Goal: Find specific page/section

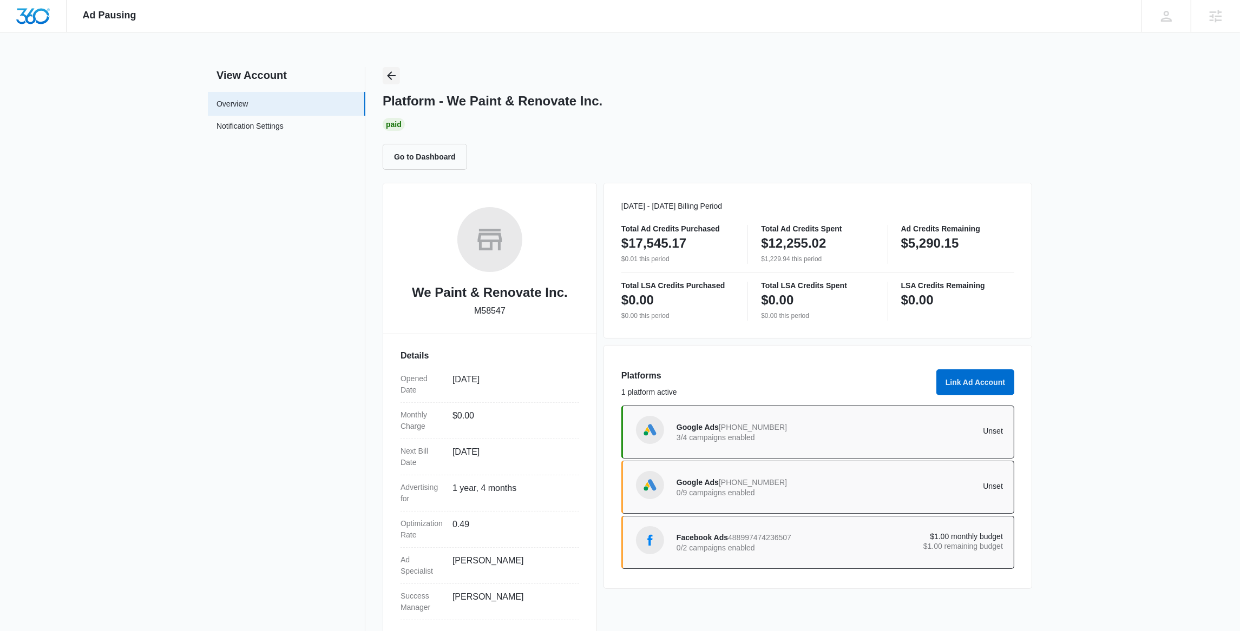
click at [389, 79] on icon "Back" at bounding box center [391, 75] width 13 height 13
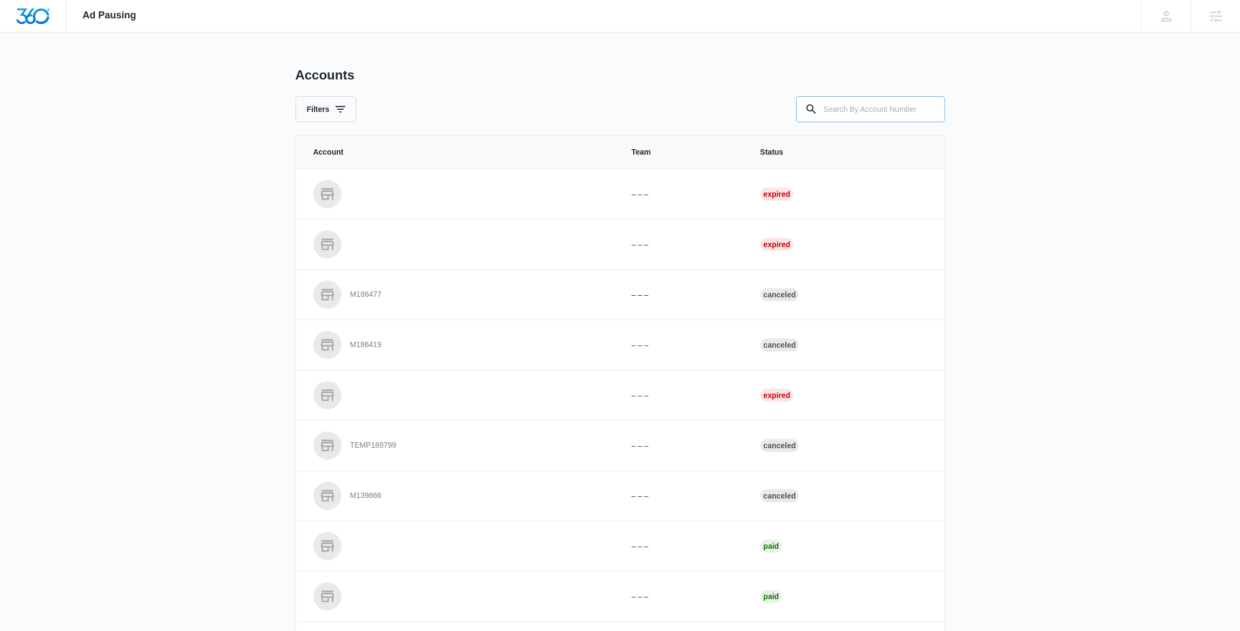
click at [839, 105] on input "text" at bounding box center [870, 109] width 149 height 26
paste input "M24396"
type input "M24396"
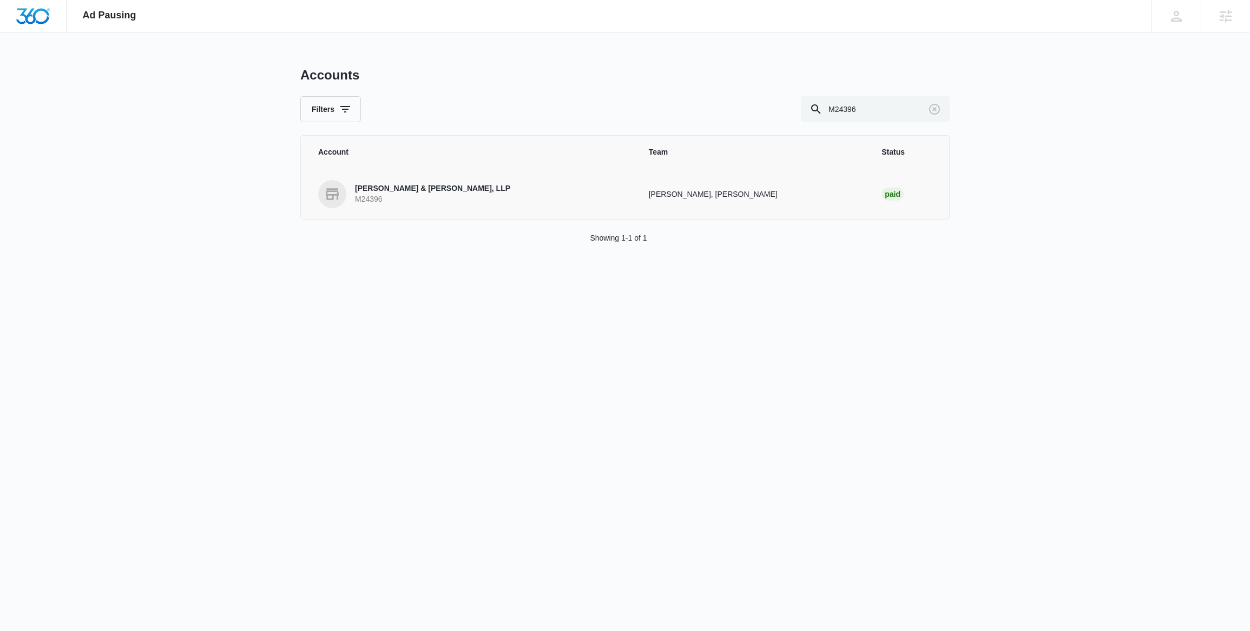
click at [374, 197] on p "M24396" at bounding box center [432, 199] width 155 height 11
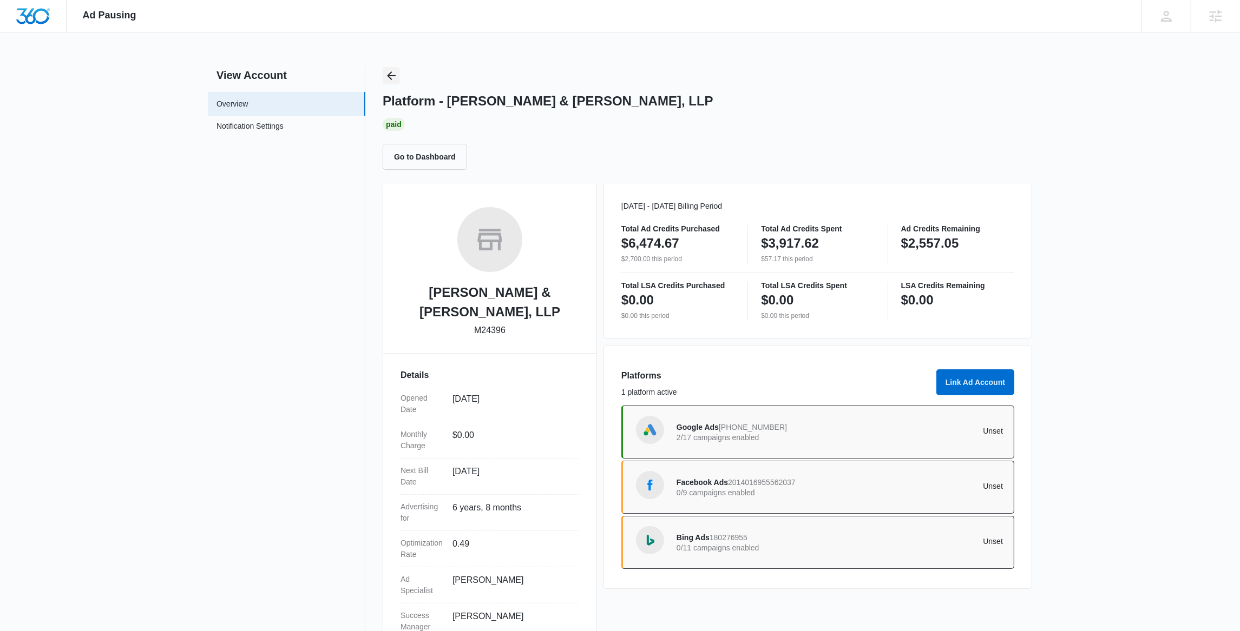
click at [389, 73] on icon "Back" at bounding box center [391, 75] width 13 height 13
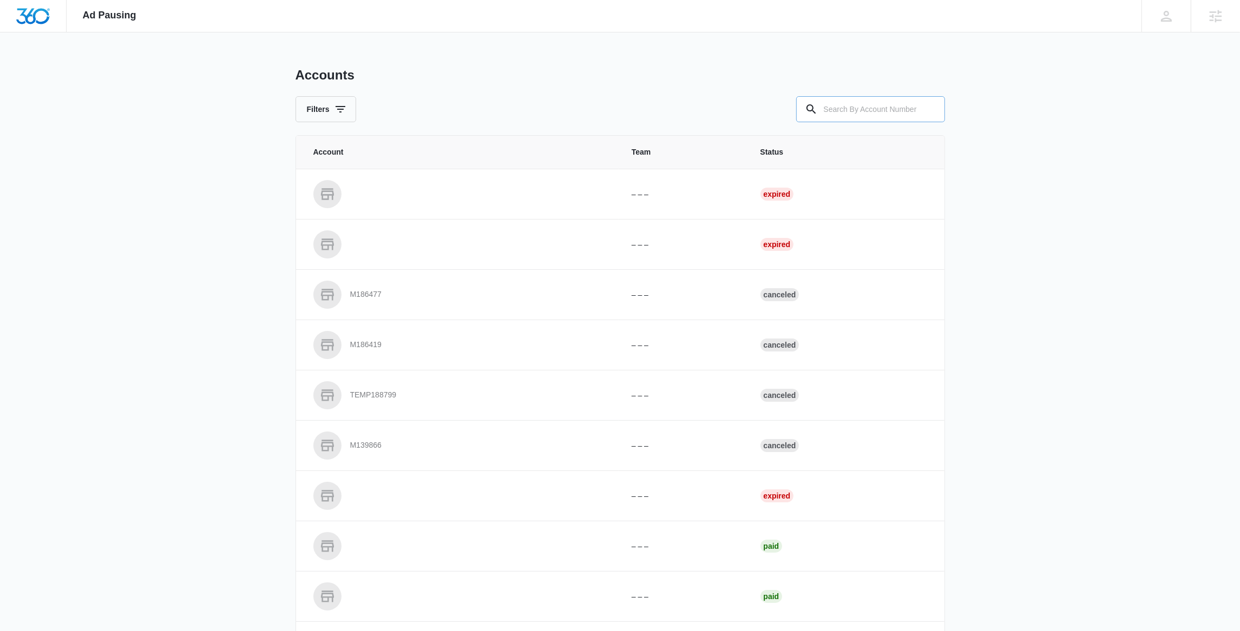
click at [930, 110] on div at bounding box center [929, 109] width 17 height 26
click at [917, 109] on input "text" at bounding box center [870, 109] width 149 height 26
paste input "M10022"
type input "M10022"
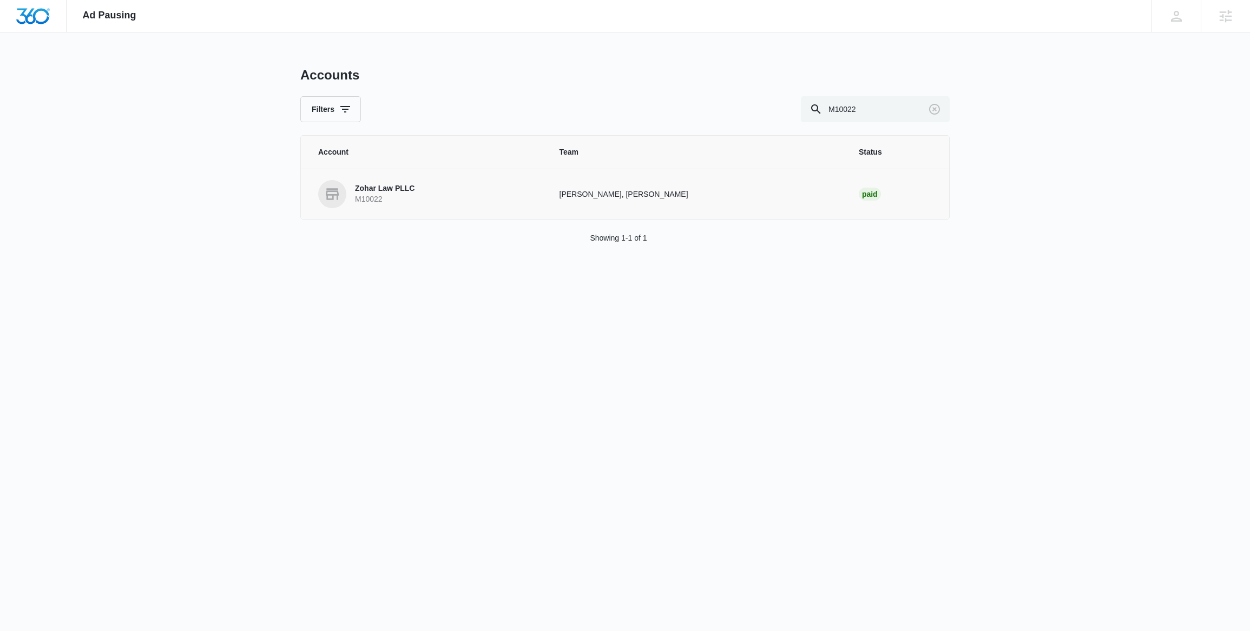
click at [421, 189] on link "Zohar Law PLLC M10022" at bounding box center [425, 194] width 215 height 28
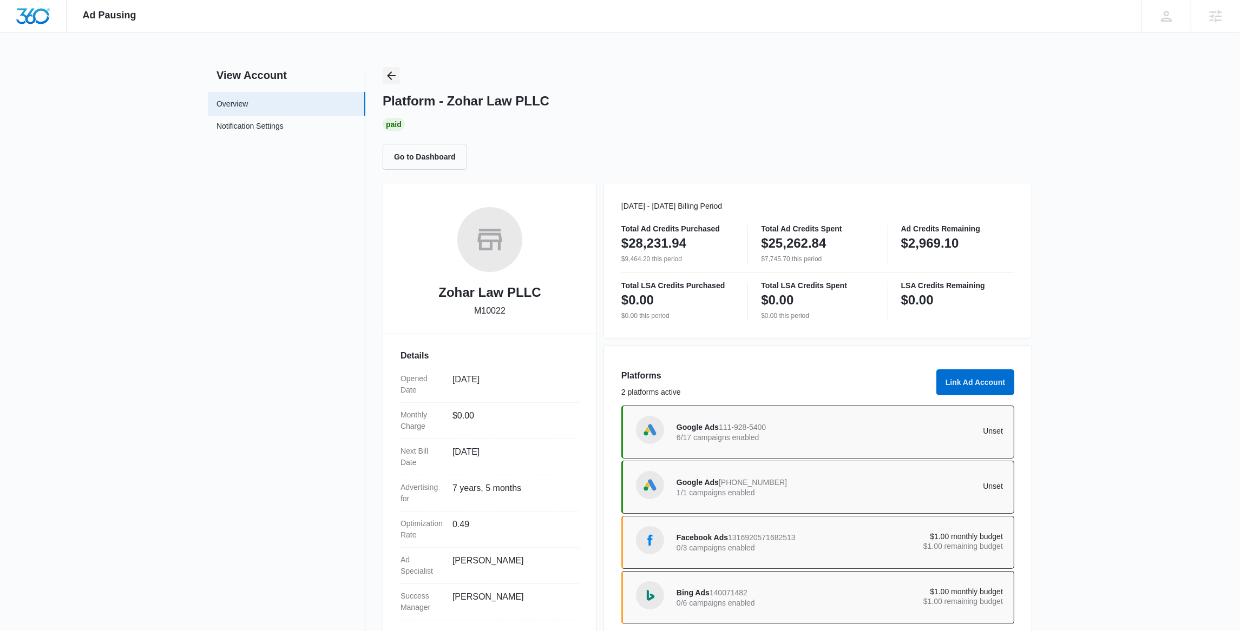
click at [390, 76] on icon "Back" at bounding box center [391, 75] width 13 height 13
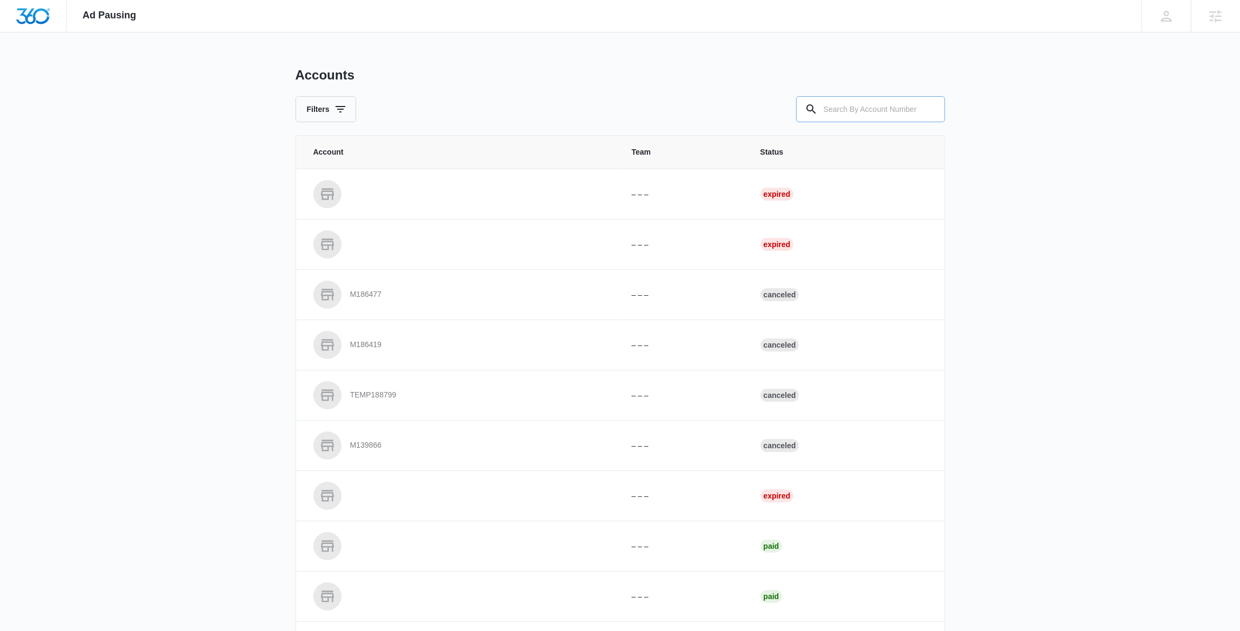
click at [856, 112] on input "text" at bounding box center [870, 109] width 149 height 26
paste input "M330051"
type input "M330051"
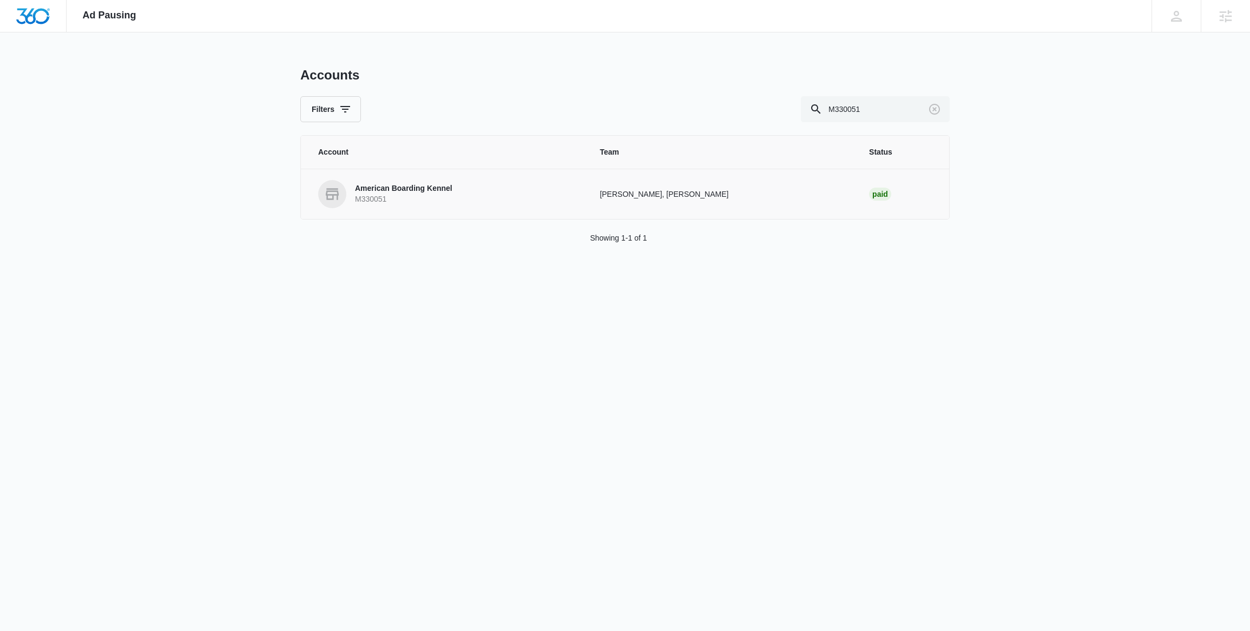
click at [398, 189] on p "American Boarding Kennel" at bounding box center [403, 188] width 97 height 11
